Goal: Information Seeking & Learning: Learn about a topic

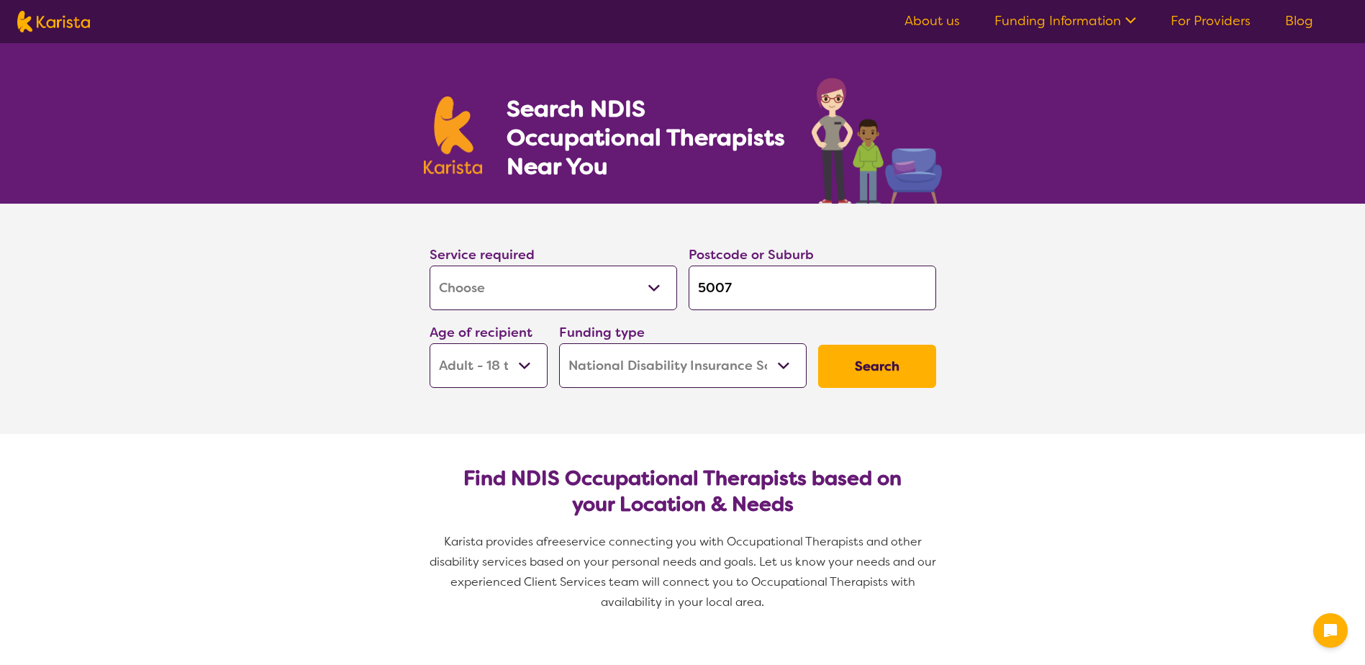
select select "[MEDICAL_DATA]"
select select "AD"
select select "NDIS"
select select "[MEDICAL_DATA]"
select select "AD"
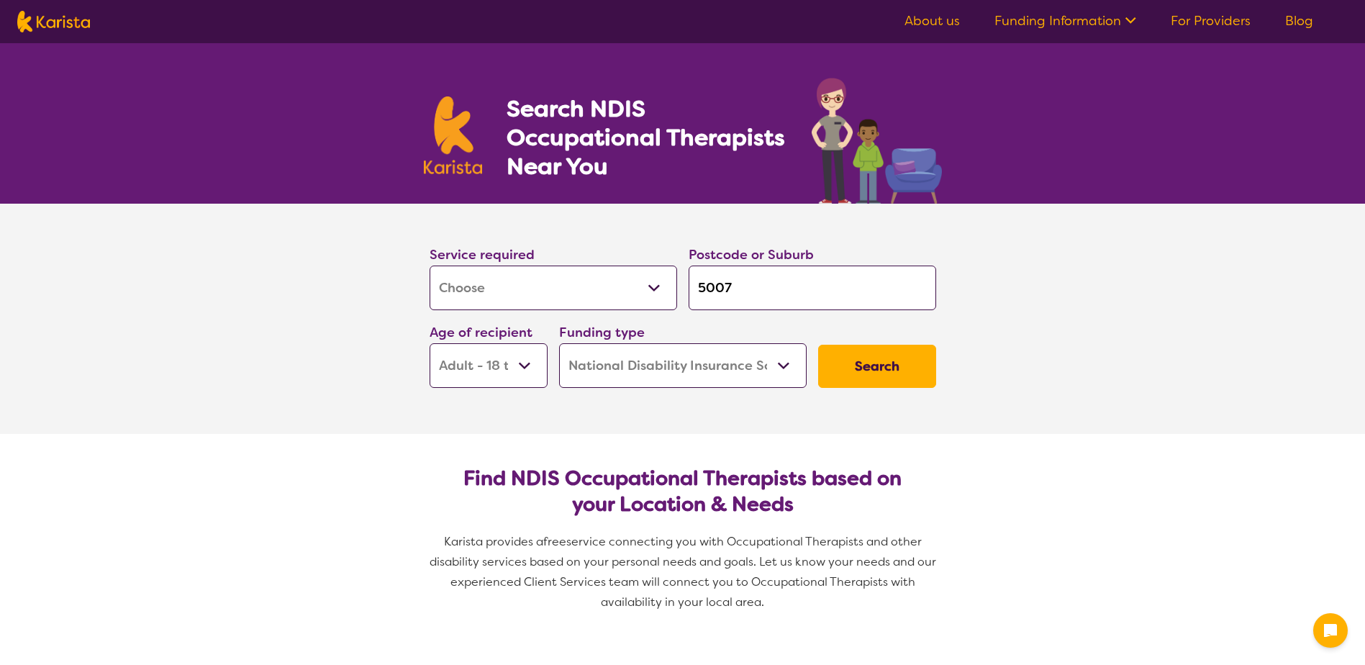
select select "NDIS"
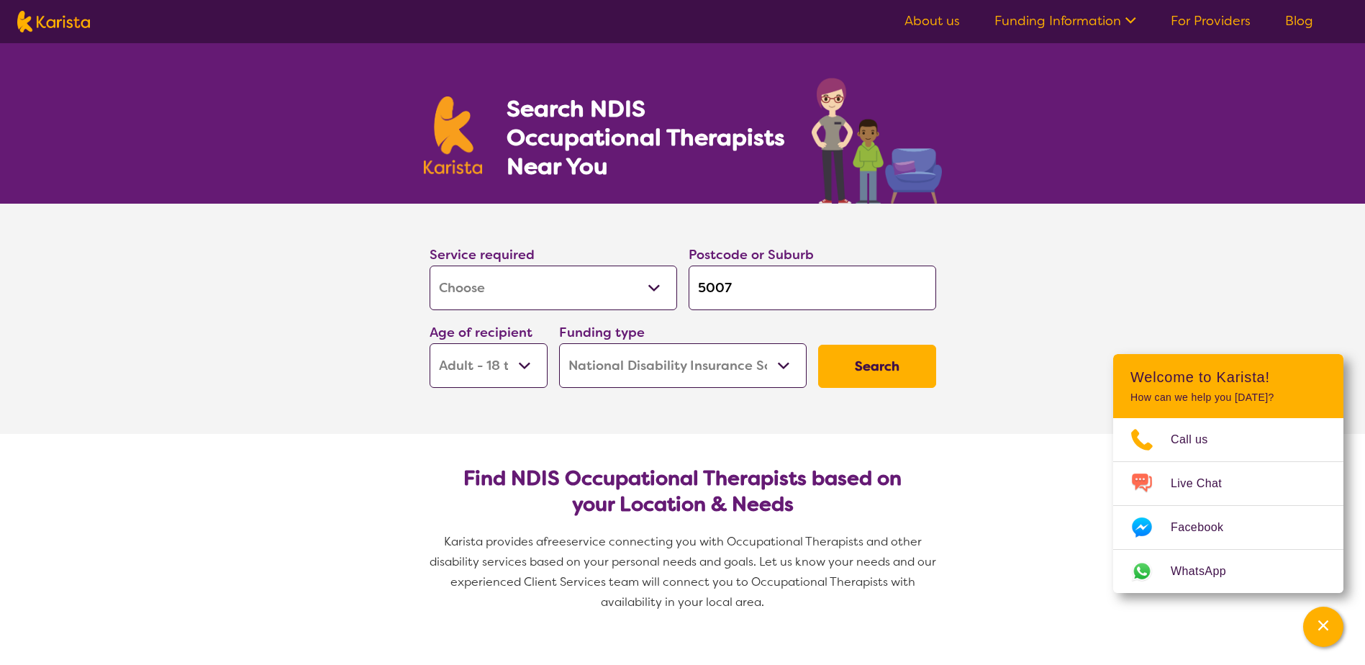
drag, startPoint x: 693, startPoint y: 276, endPoint x: 707, endPoint y: 284, distance: 16.4
click at [707, 284] on input "5007" at bounding box center [811, 287] width 247 height 45
type input "53"
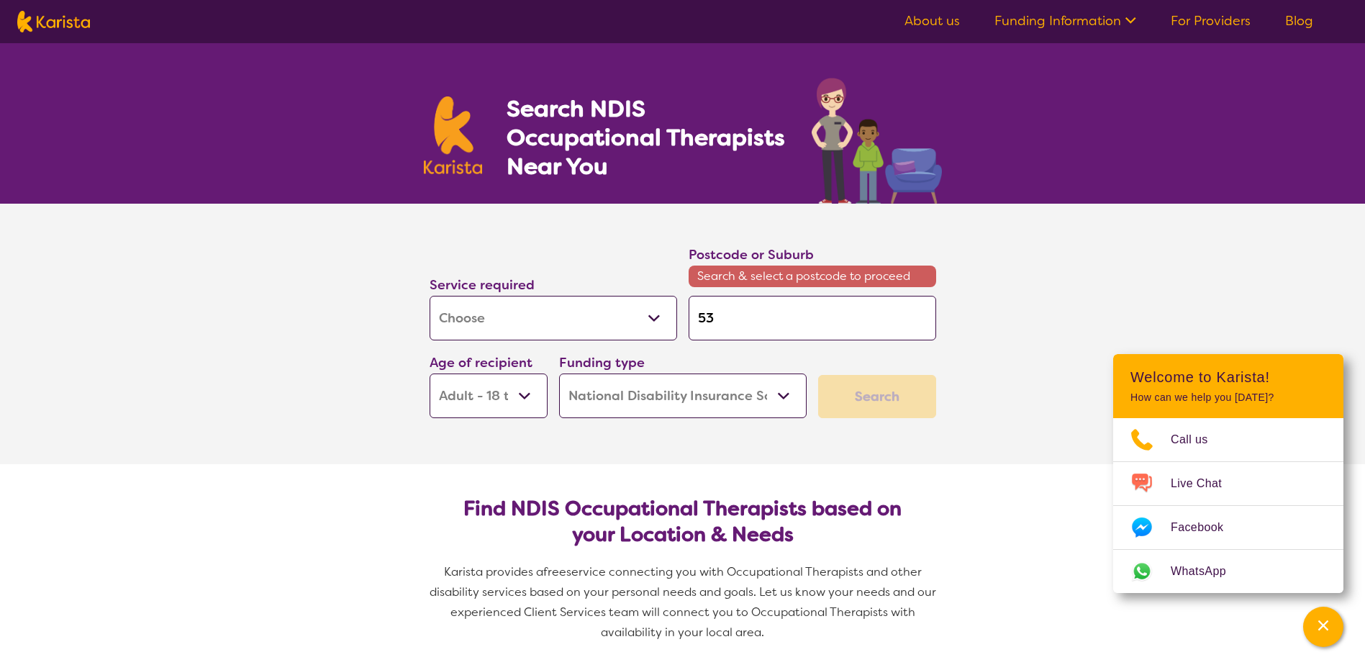
type input "532"
type input "53"
type input "535"
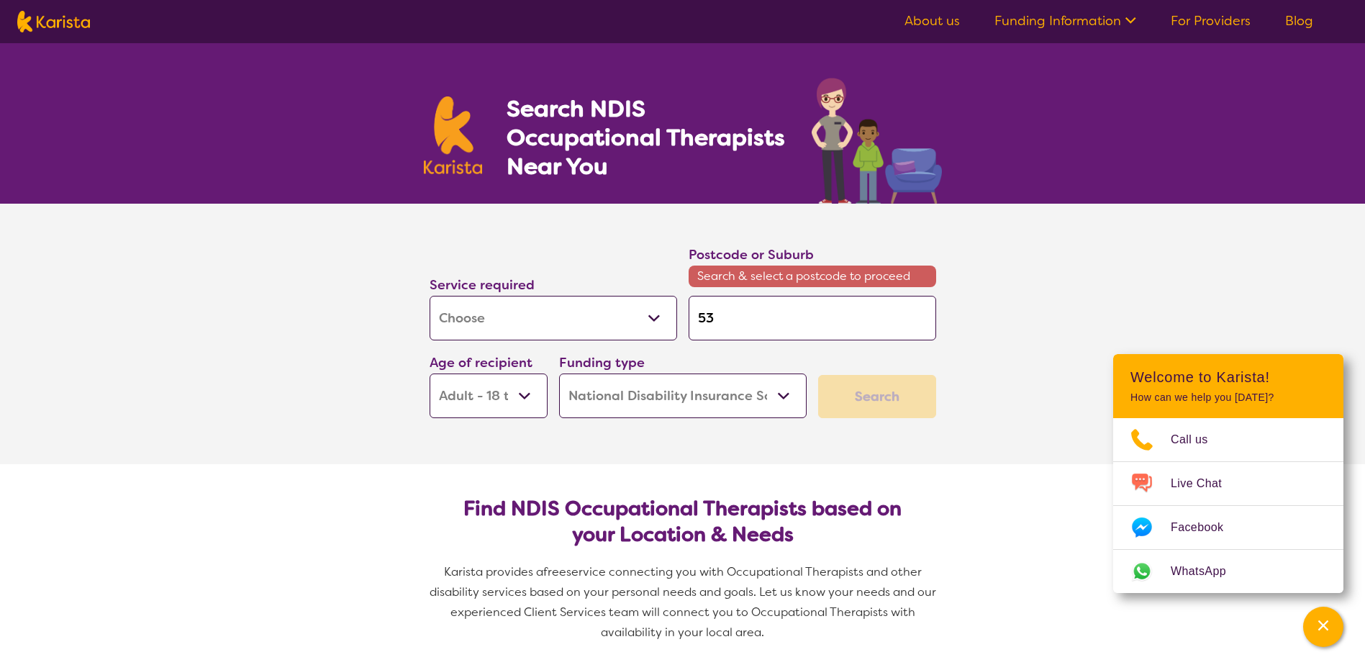
type input "535"
type input "5352"
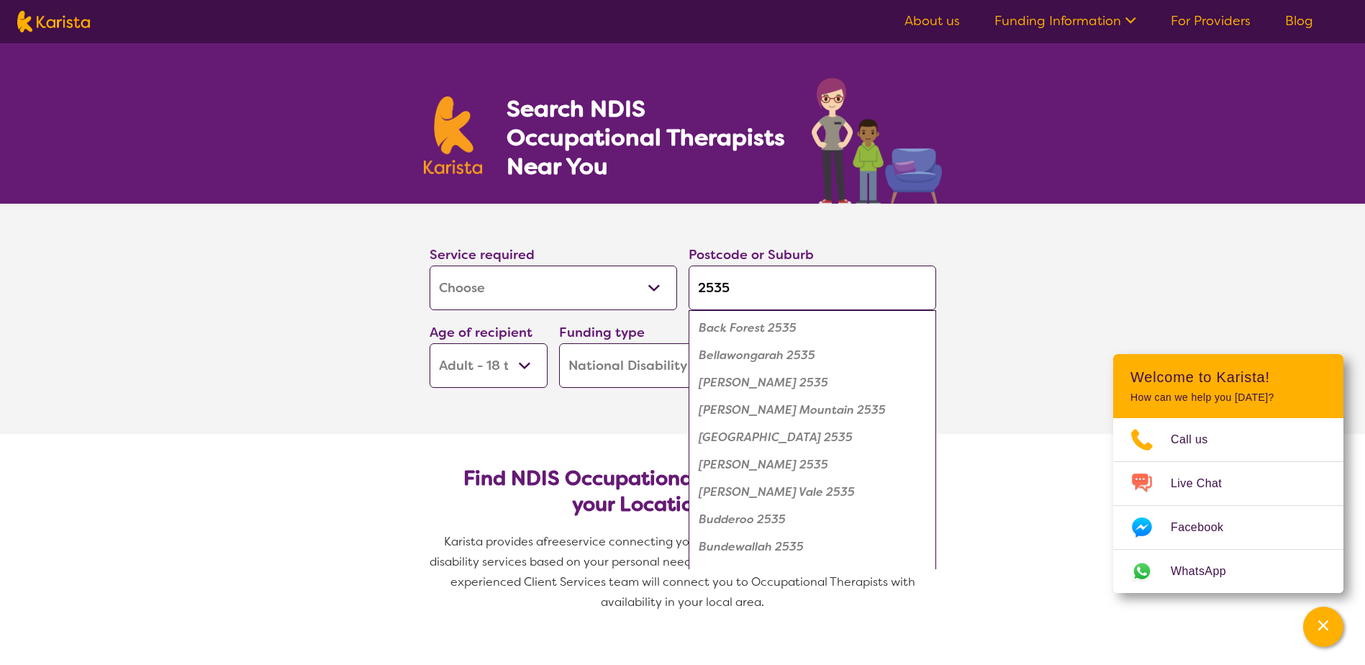
click button "Search" at bounding box center [877, 366] width 118 height 43
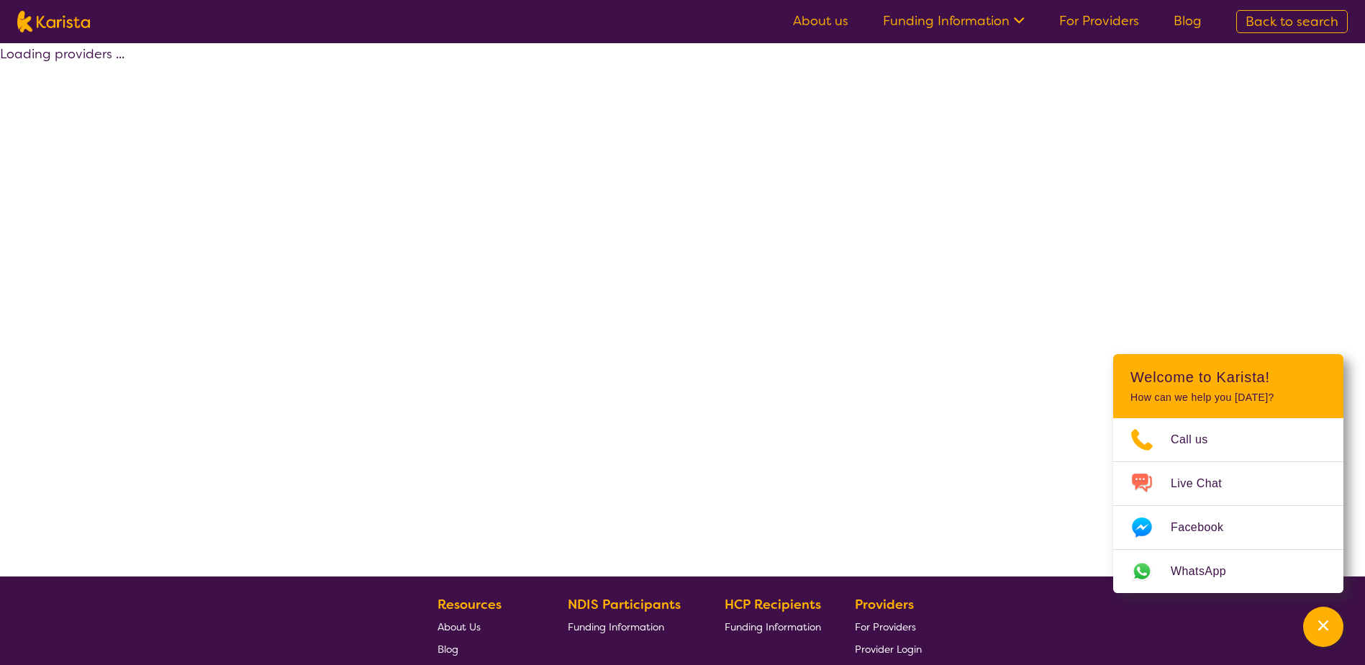
select select "by_score"
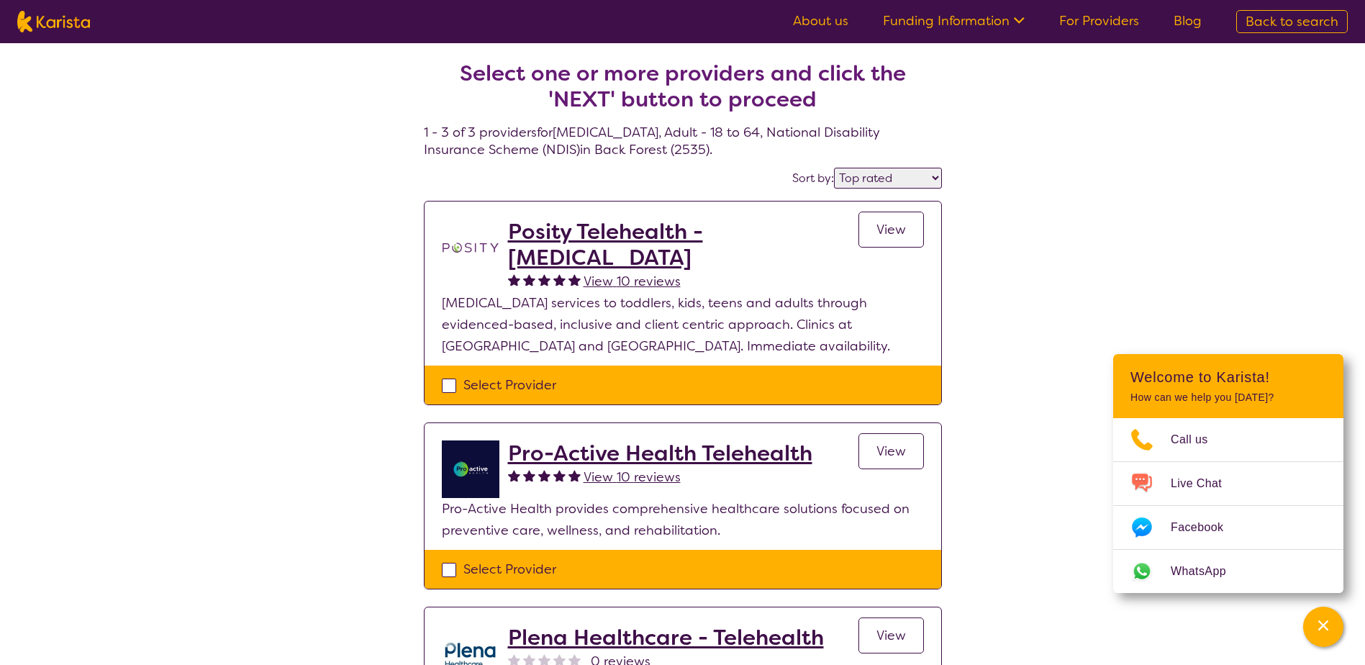
click at [606, 229] on h2 "Posity Telehealth - [MEDICAL_DATA]" at bounding box center [683, 245] width 350 height 52
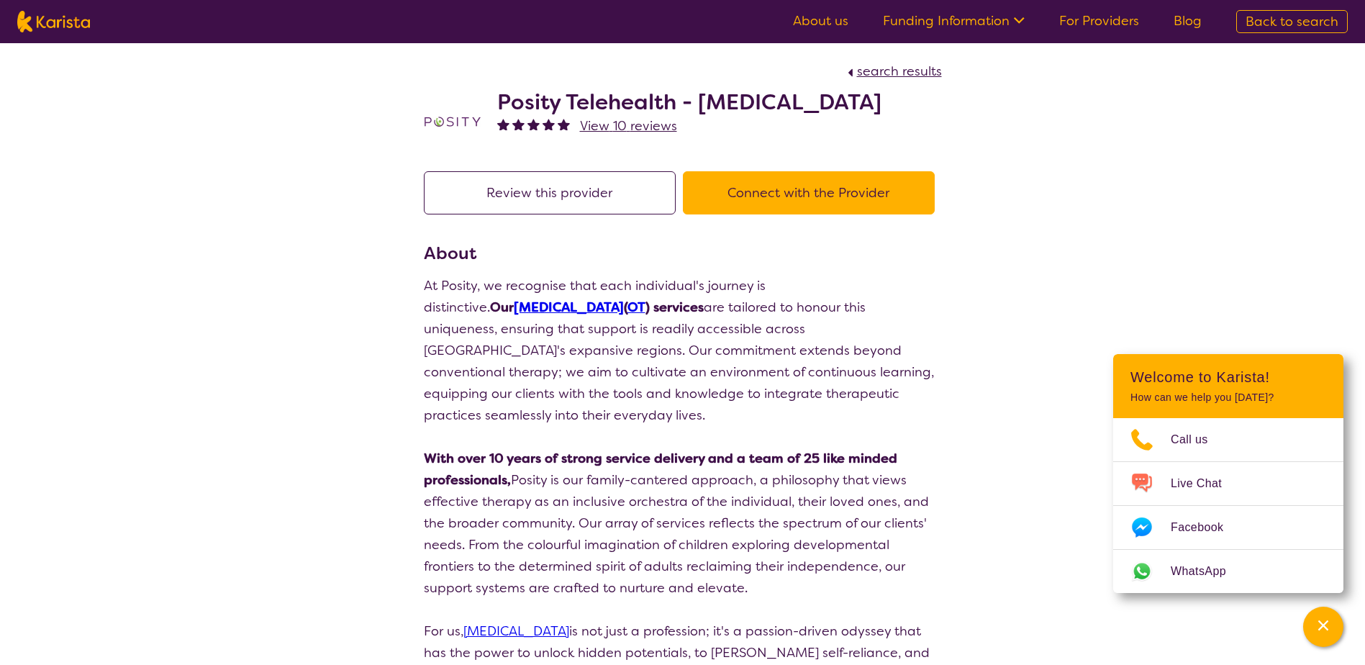
select select "by_score"
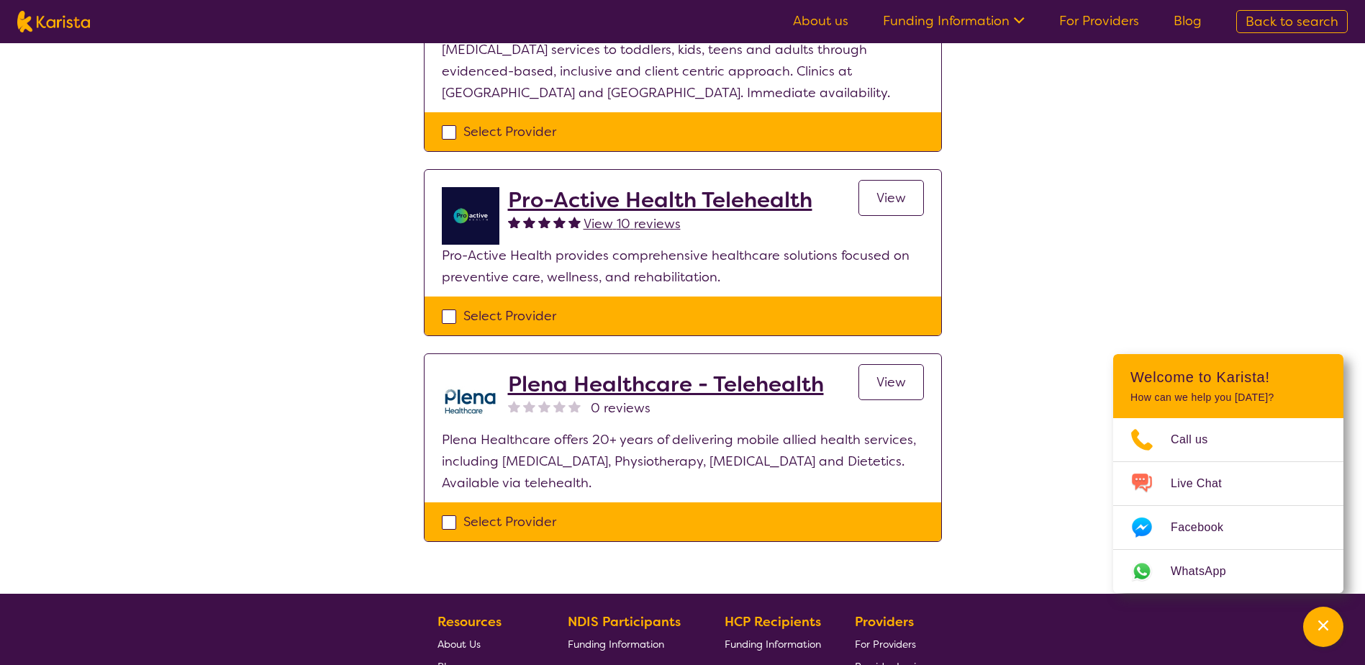
scroll to position [288, 0]
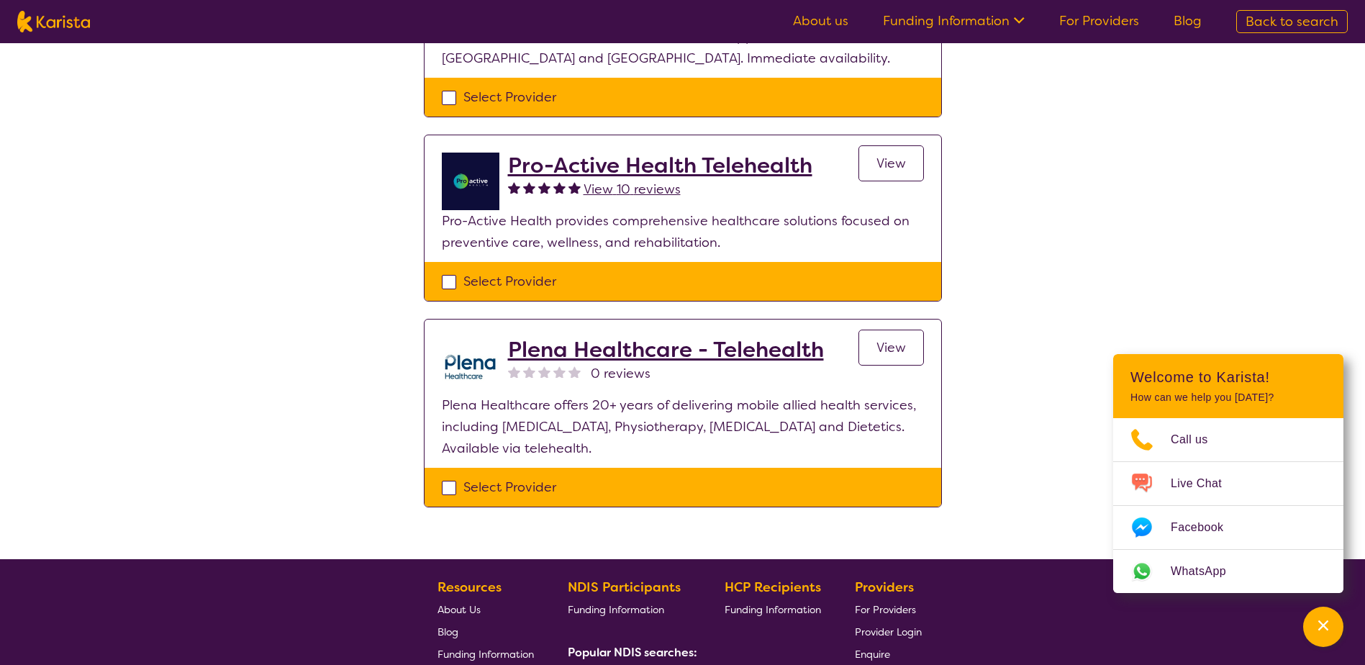
select select "[MEDICAL_DATA]"
select select "AD"
select select "NDIS"
select select "[MEDICAL_DATA]"
select select "AD"
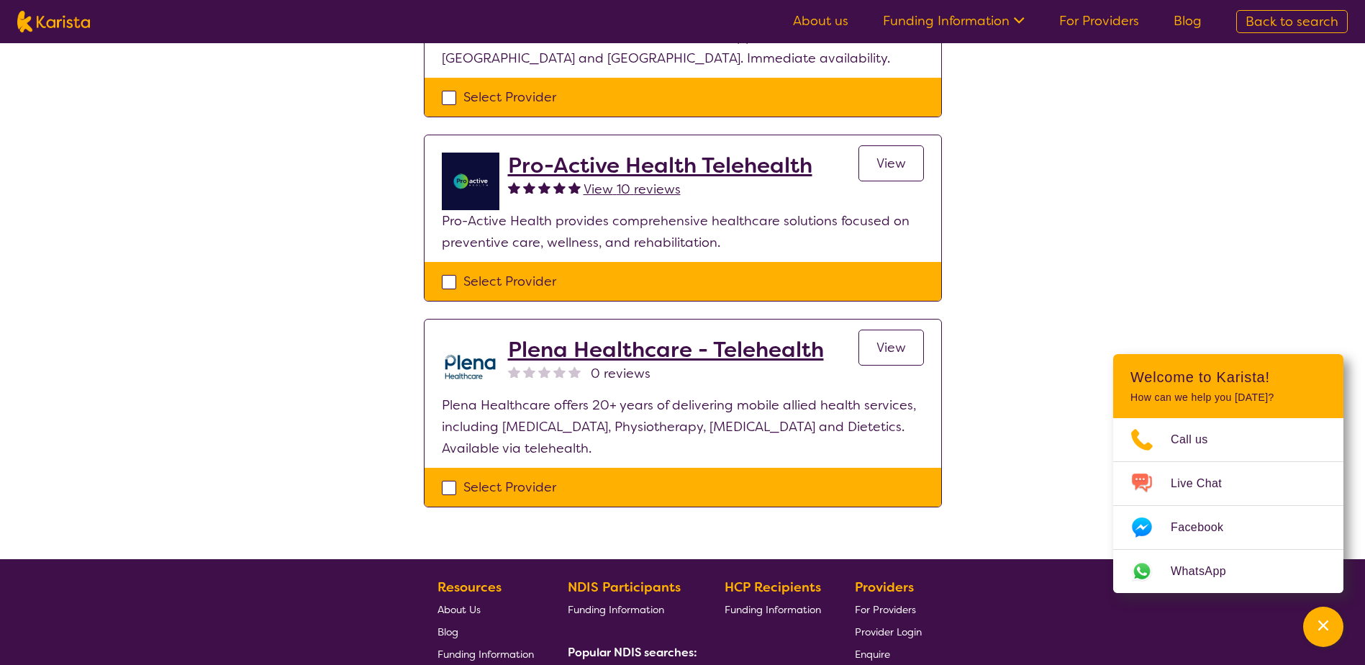
select select "NDIS"
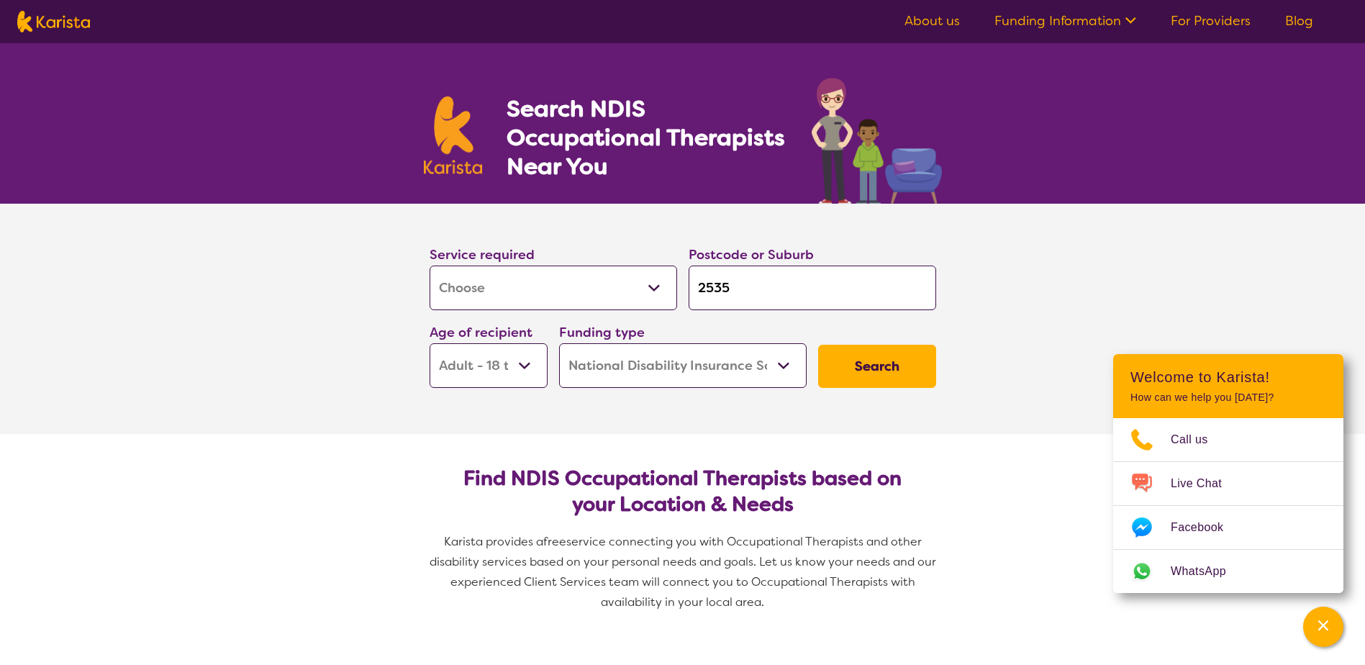
drag, startPoint x: 723, startPoint y: 285, endPoint x: 696, endPoint y: 291, distance: 27.2
click at [696, 290] on input "2535" at bounding box center [811, 287] width 247 height 45
type input "5"
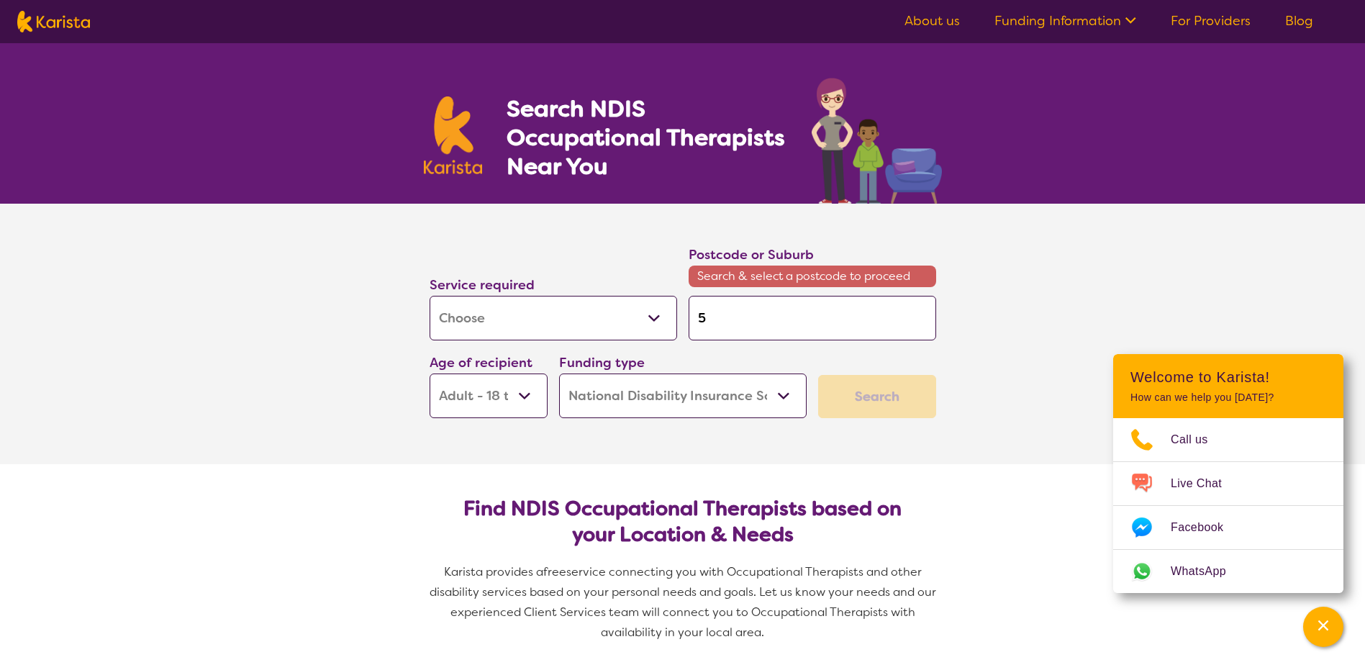
type input "53"
type input "535"
type input "5355"
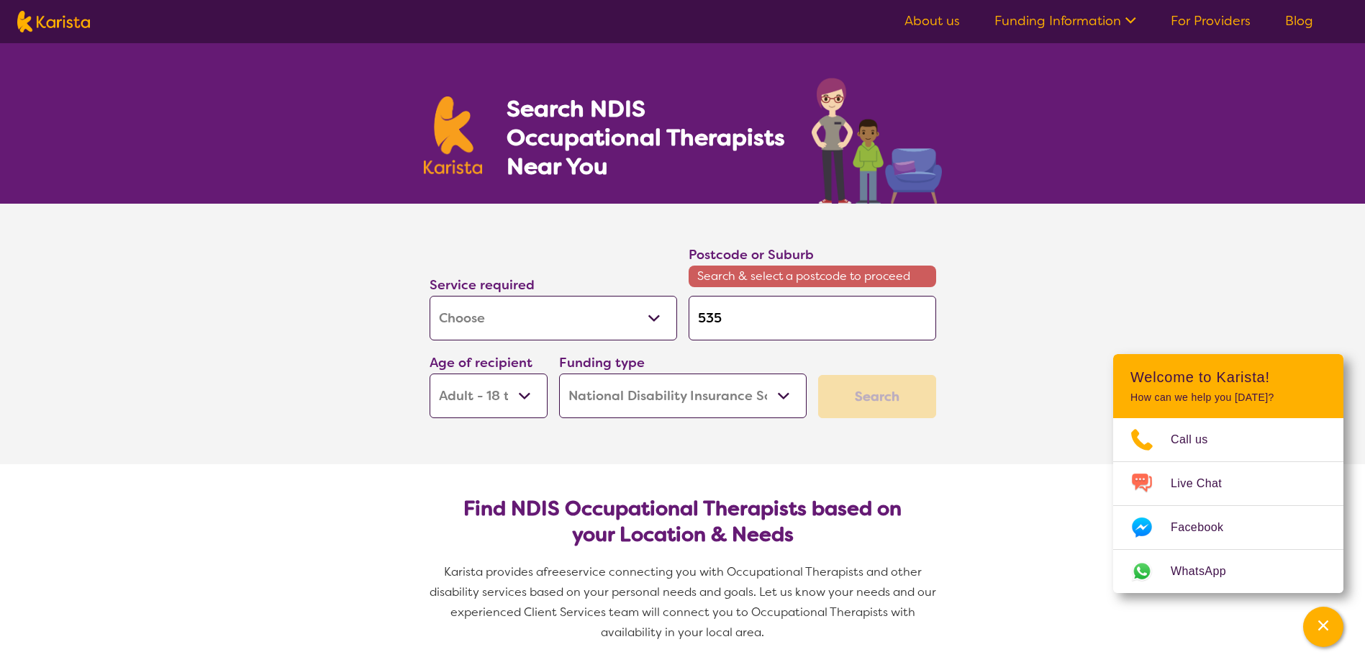
type input "5355"
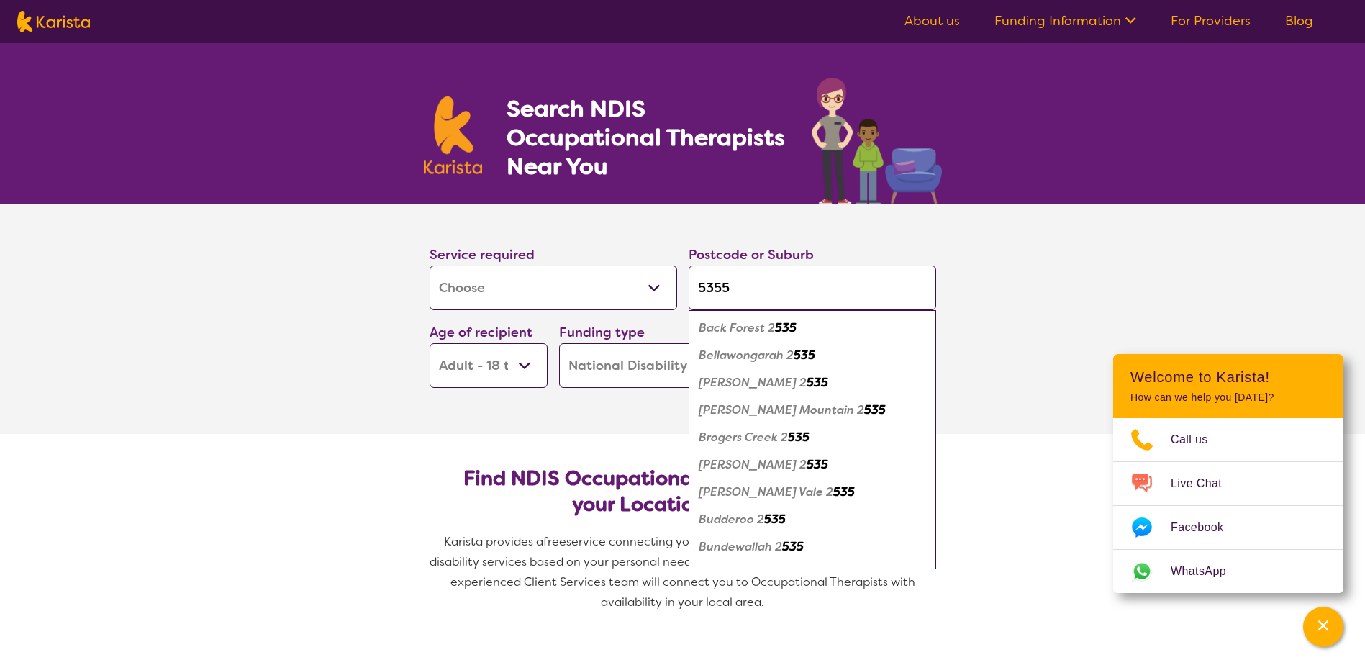
click button "Search" at bounding box center [877, 366] width 118 height 43
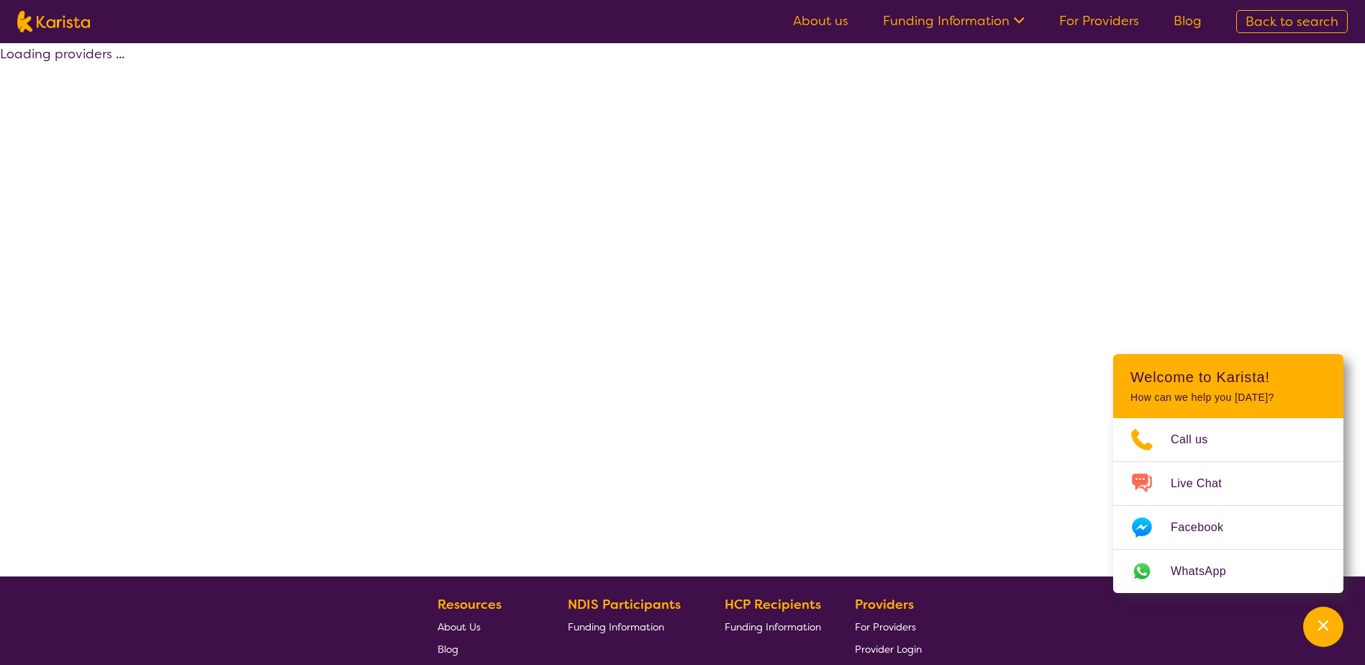
select select "by_score"
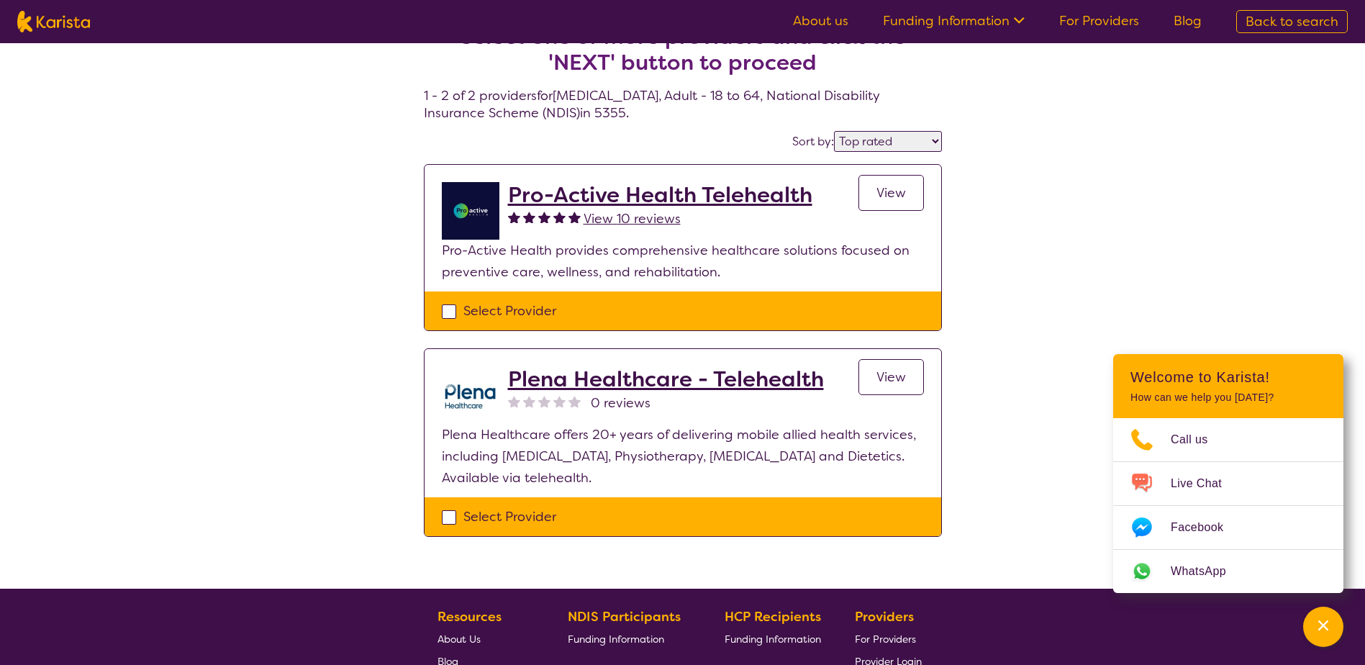
scroll to position [72, 0]
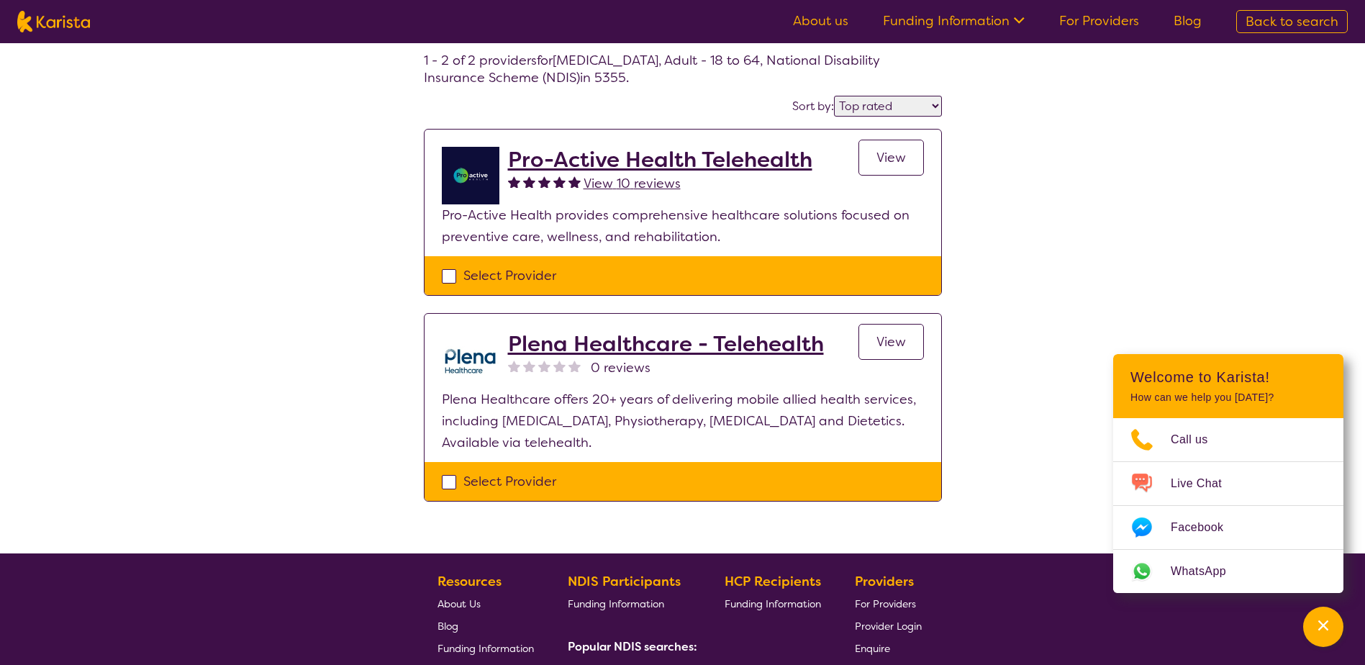
select select "[MEDICAL_DATA]"
select select "AD"
select select "NDIS"
select select "[MEDICAL_DATA]"
select select "AD"
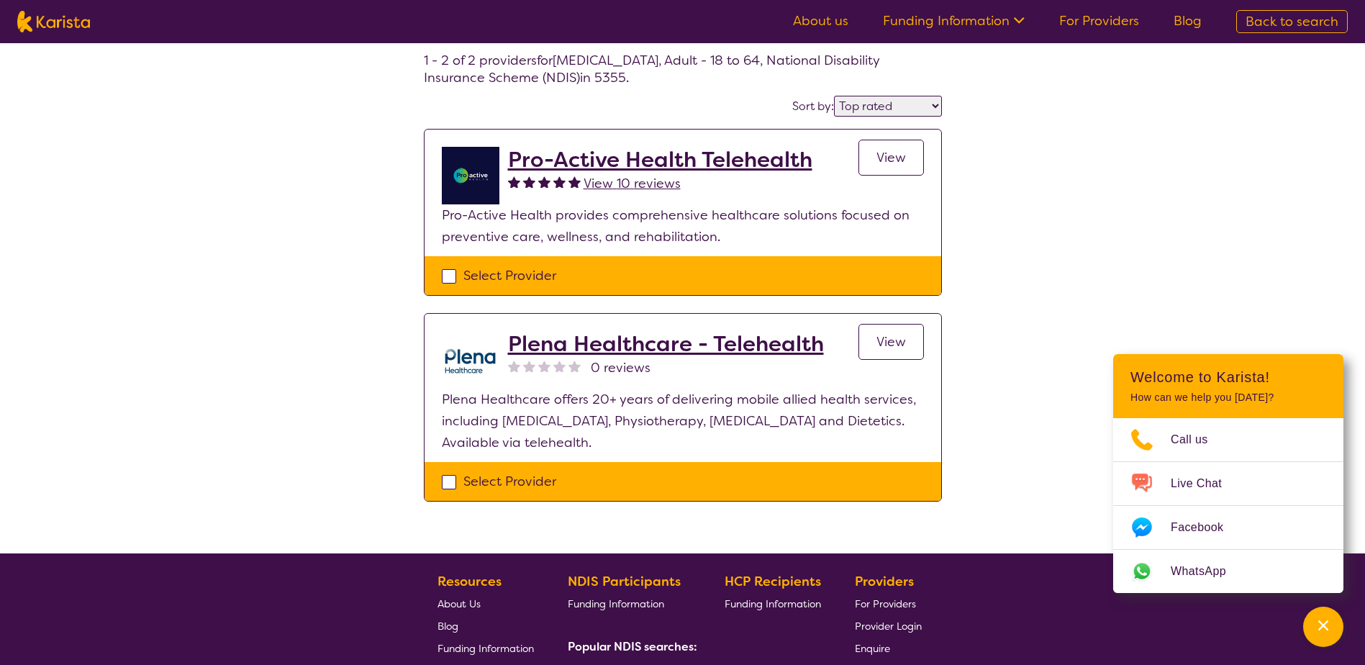
select select "NDIS"
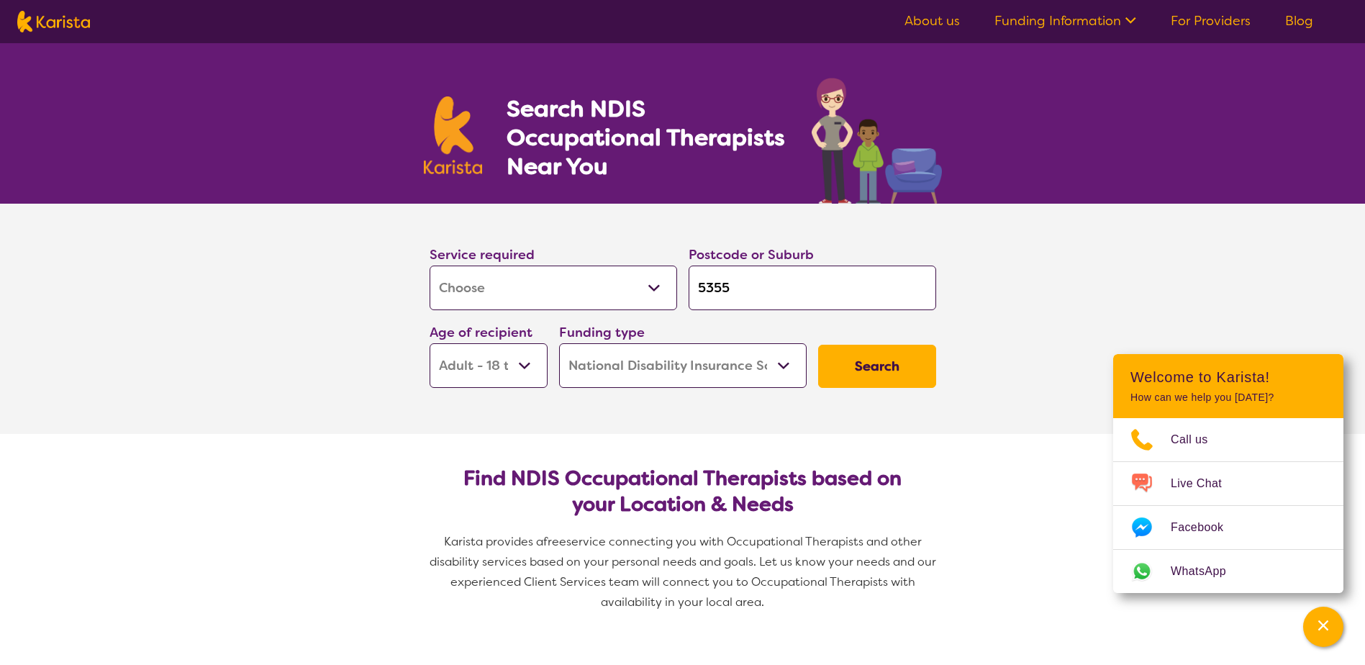
drag, startPoint x: 768, startPoint y: 278, endPoint x: 703, endPoint y: 290, distance: 65.8
click at [703, 290] on input "5355" at bounding box center [811, 287] width 247 height 45
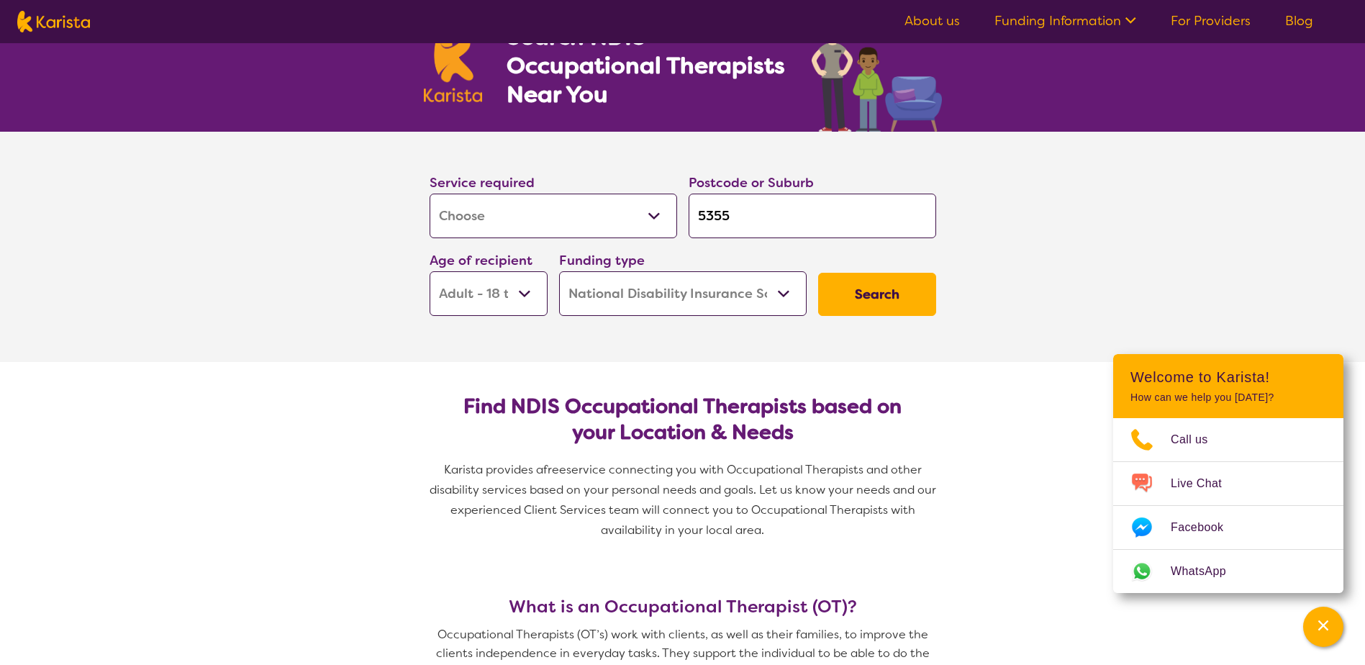
type input "51"
type input "511"
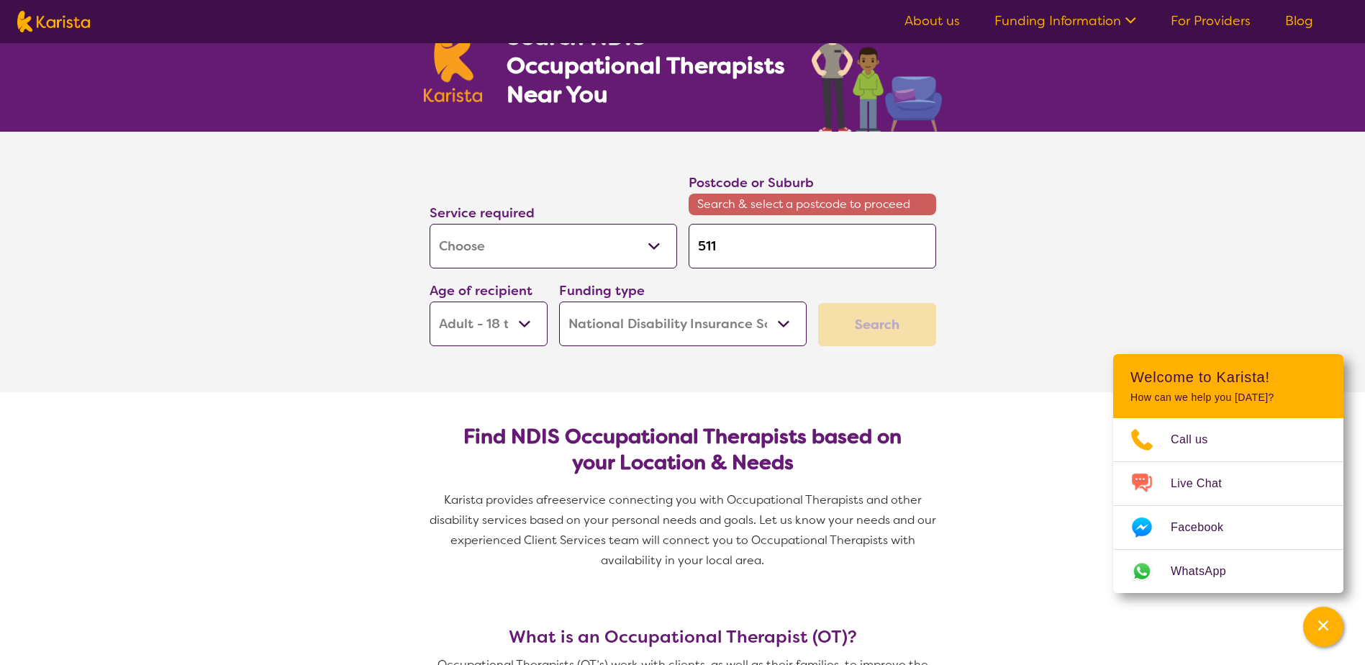
type input "5118"
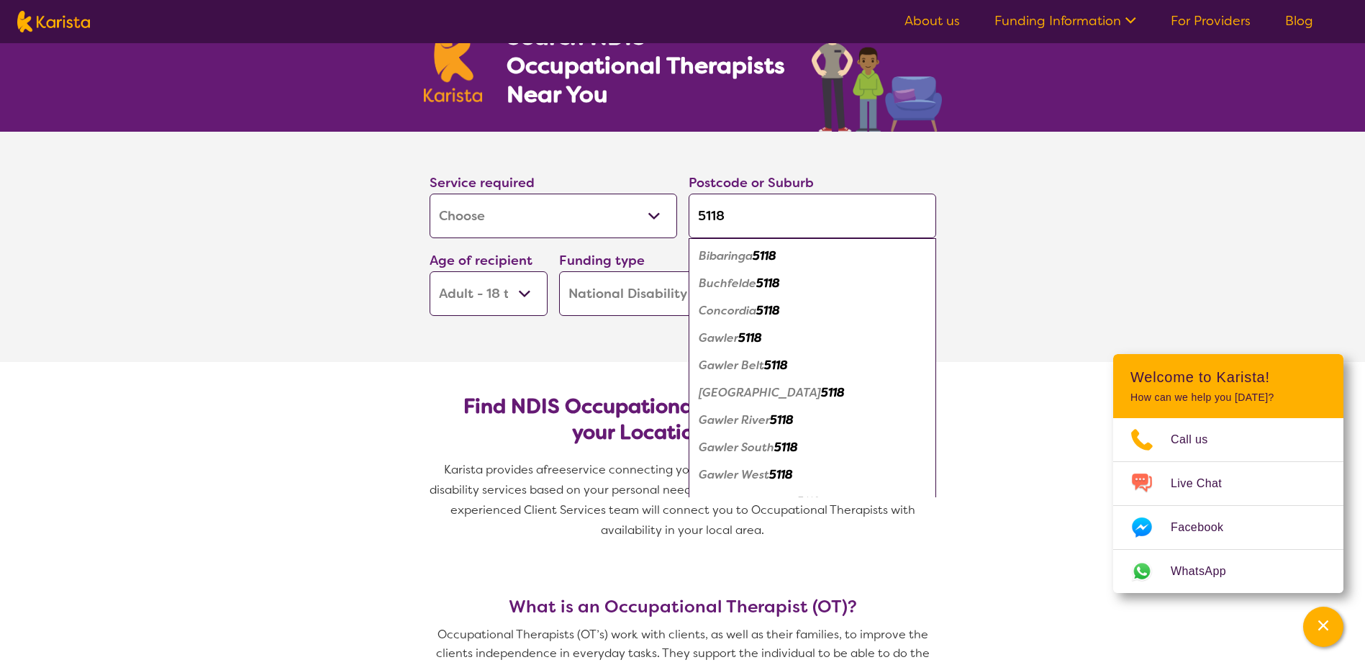
click button "Search" at bounding box center [877, 294] width 118 height 43
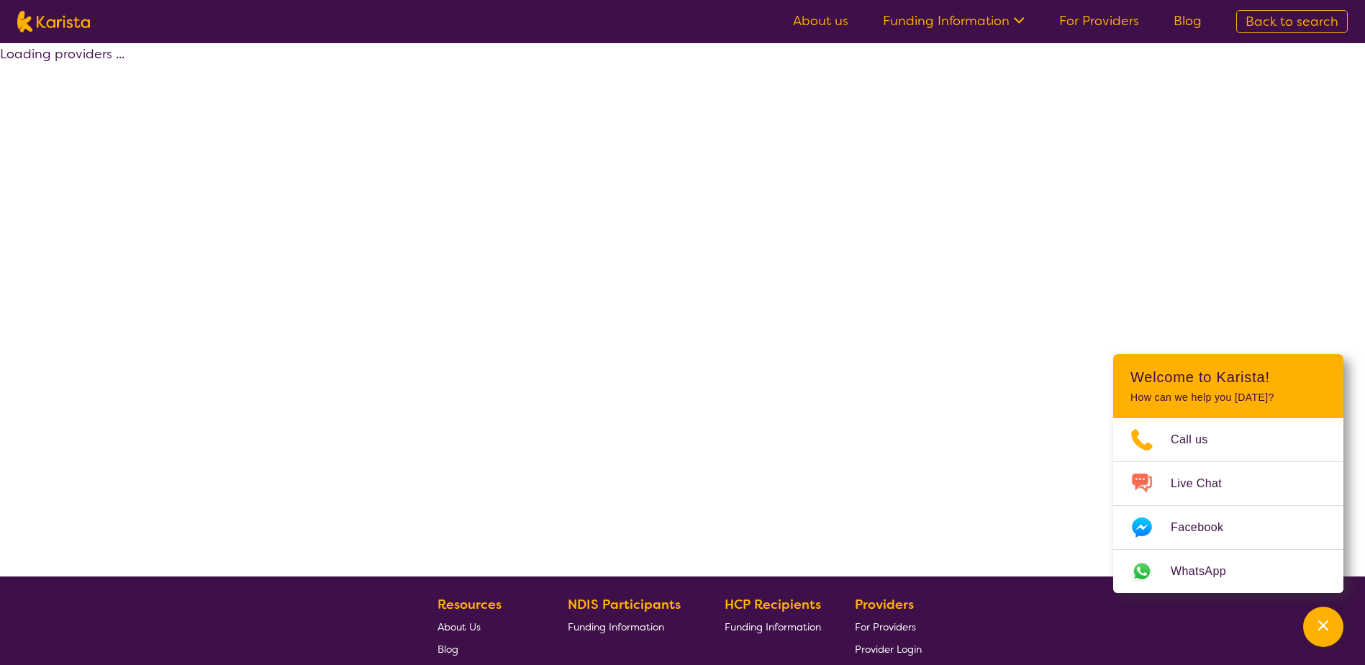
select select "by_score"
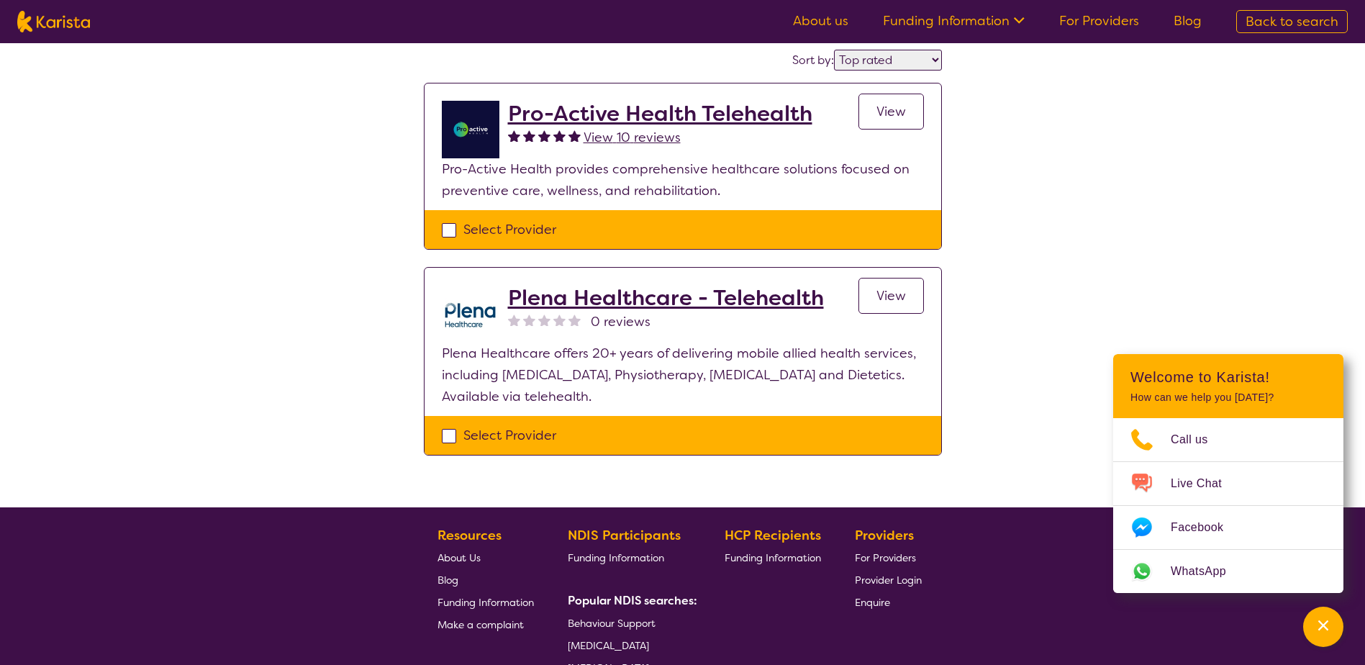
scroll to position [144, 0]
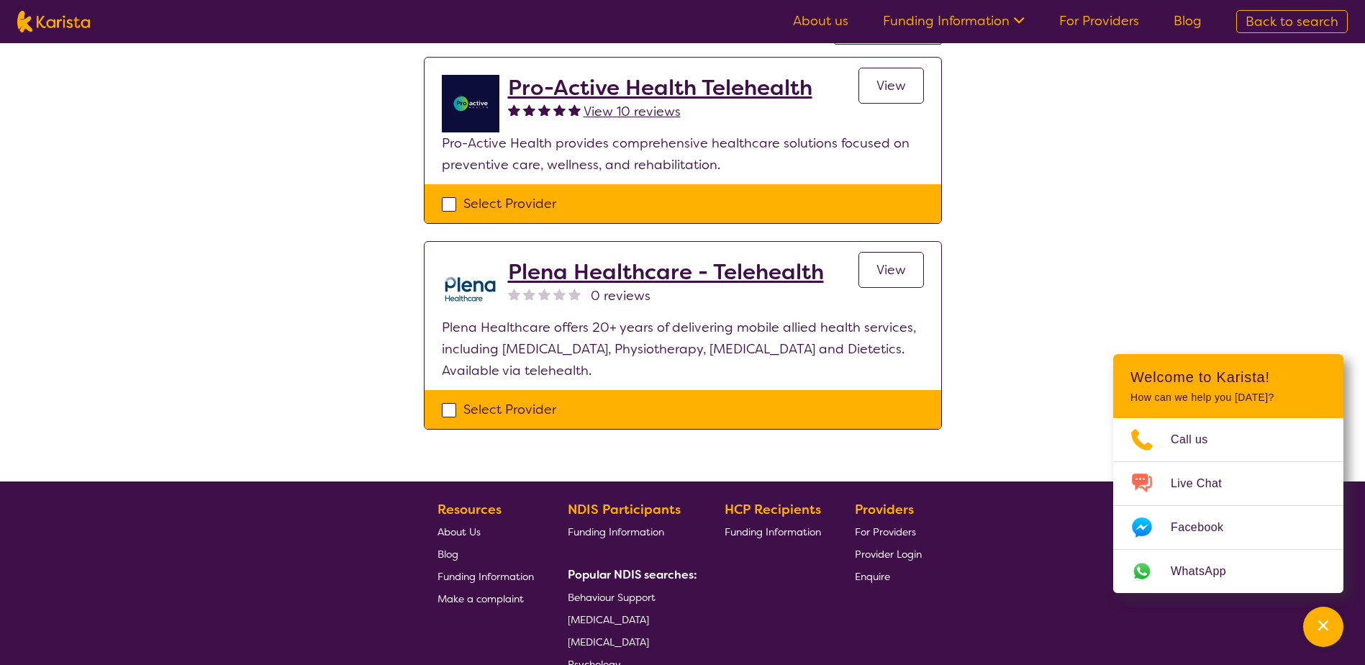
scroll to position [72, 0]
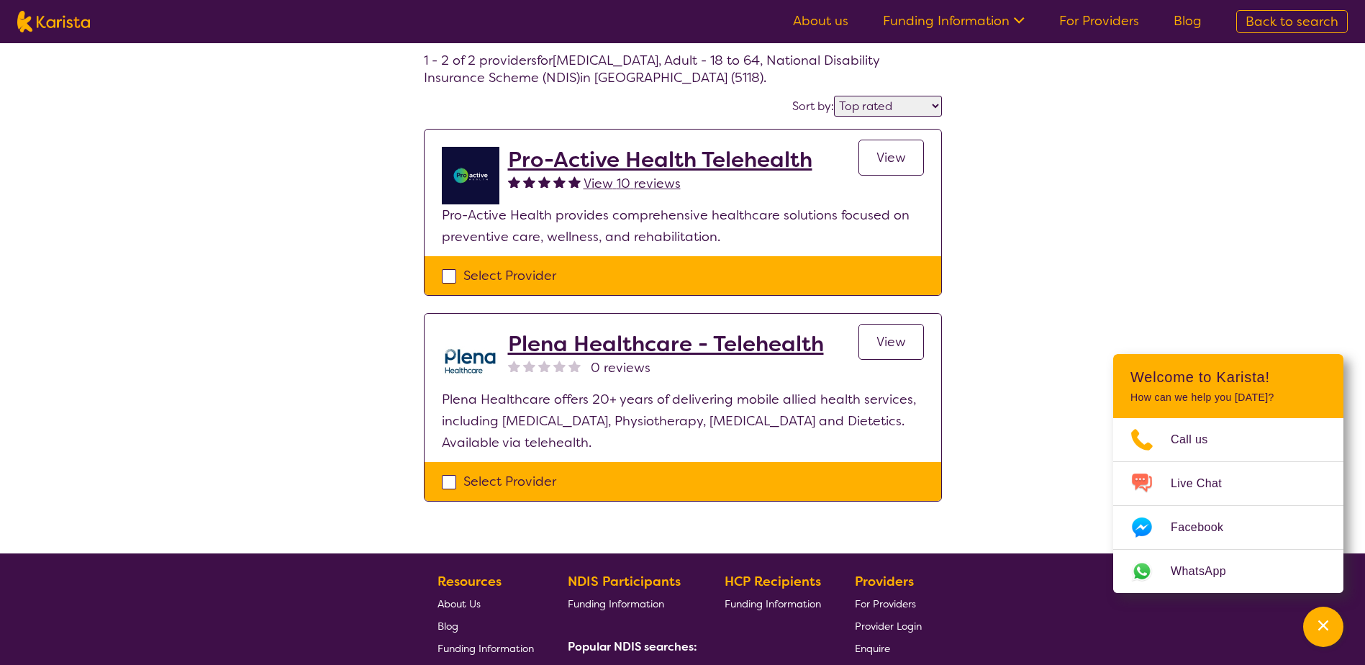
select select "[MEDICAL_DATA]"
select select "AD"
select select "NDIS"
select select "[MEDICAL_DATA]"
select select "AD"
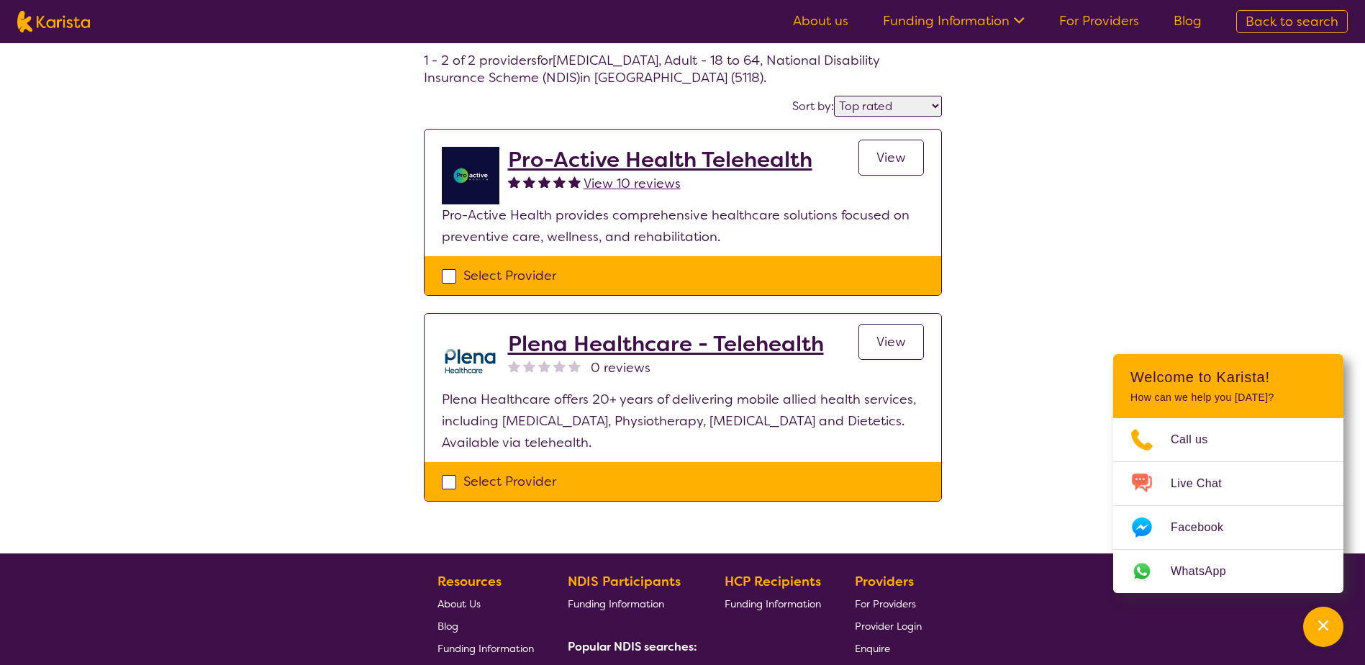
select select "NDIS"
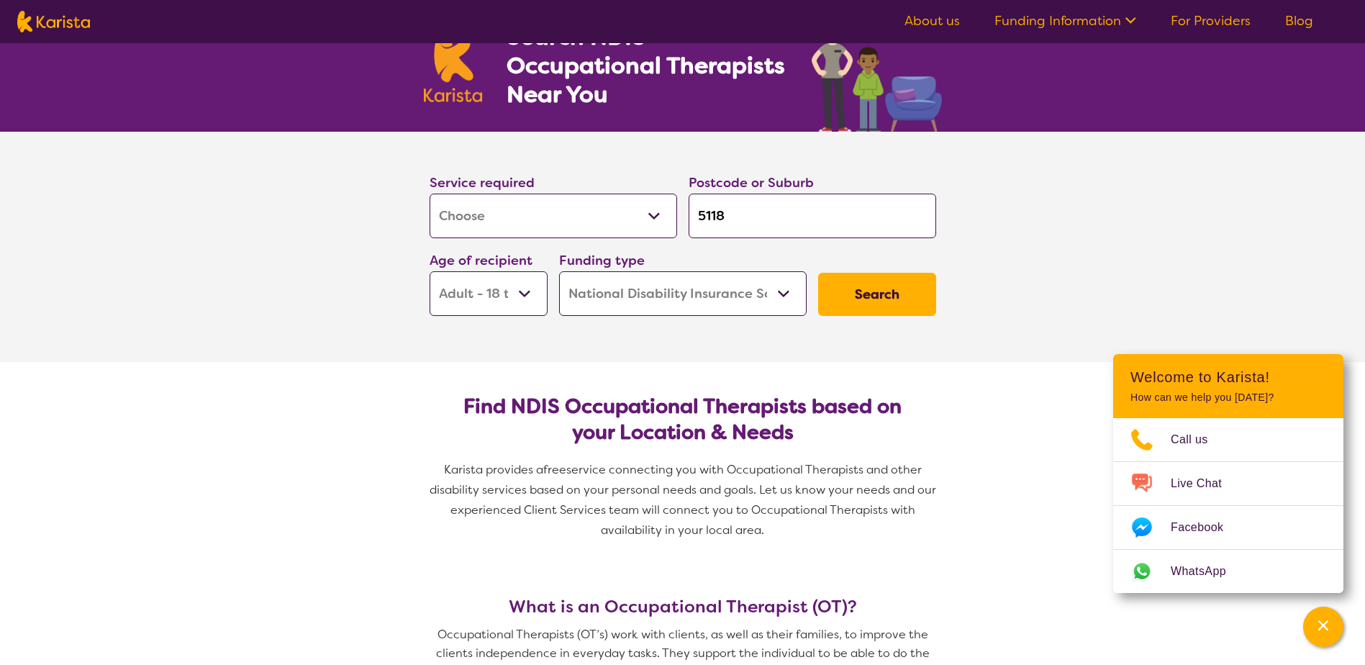
click at [523, 291] on select "Early Childhood - 0 to 9 Child - 10 to 11 Adolescent - 12 to 17 Adult - 18 to 6…" at bounding box center [488, 293] width 118 height 45
click at [1023, 274] on section "Service required Allied Health Assistant Assessment ([MEDICAL_DATA] or [MEDICAL…" at bounding box center [682, 247] width 1365 height 230
